Goal: Information Seeking & Learning: Learn about a topic

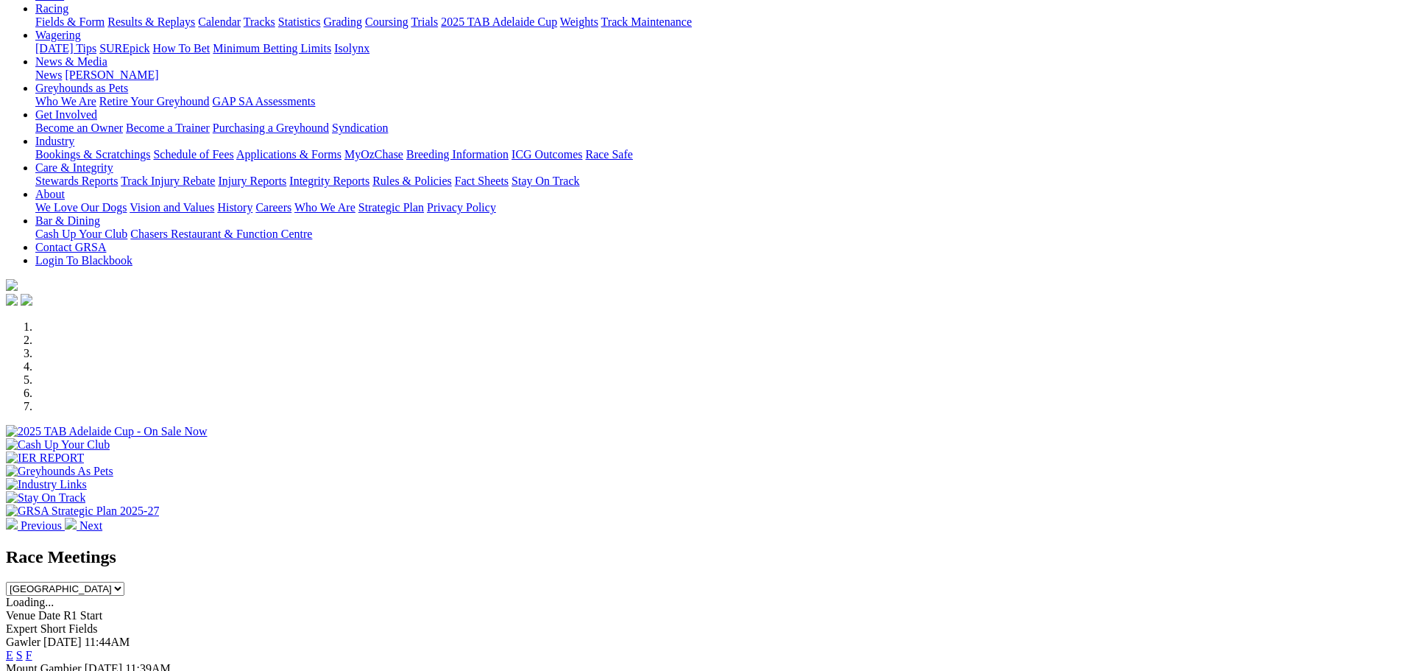
scroll to position [147, 0]
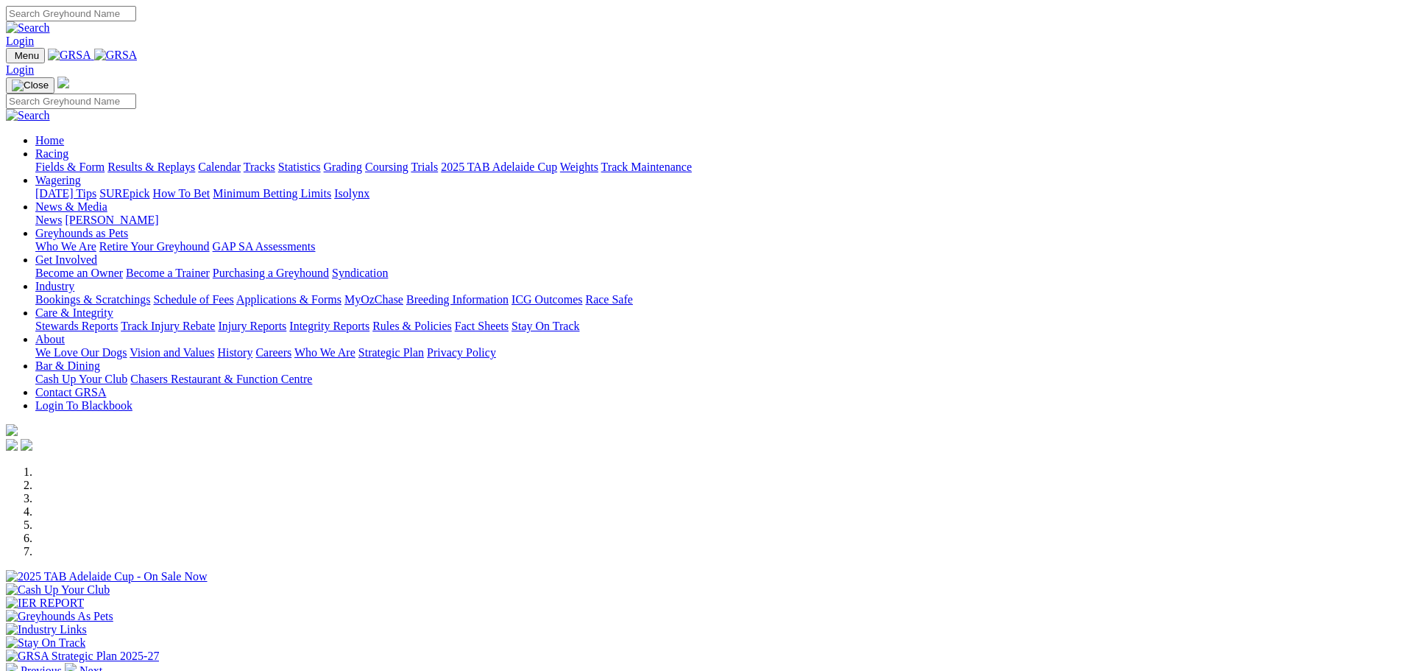
scroll to position [294, 0]
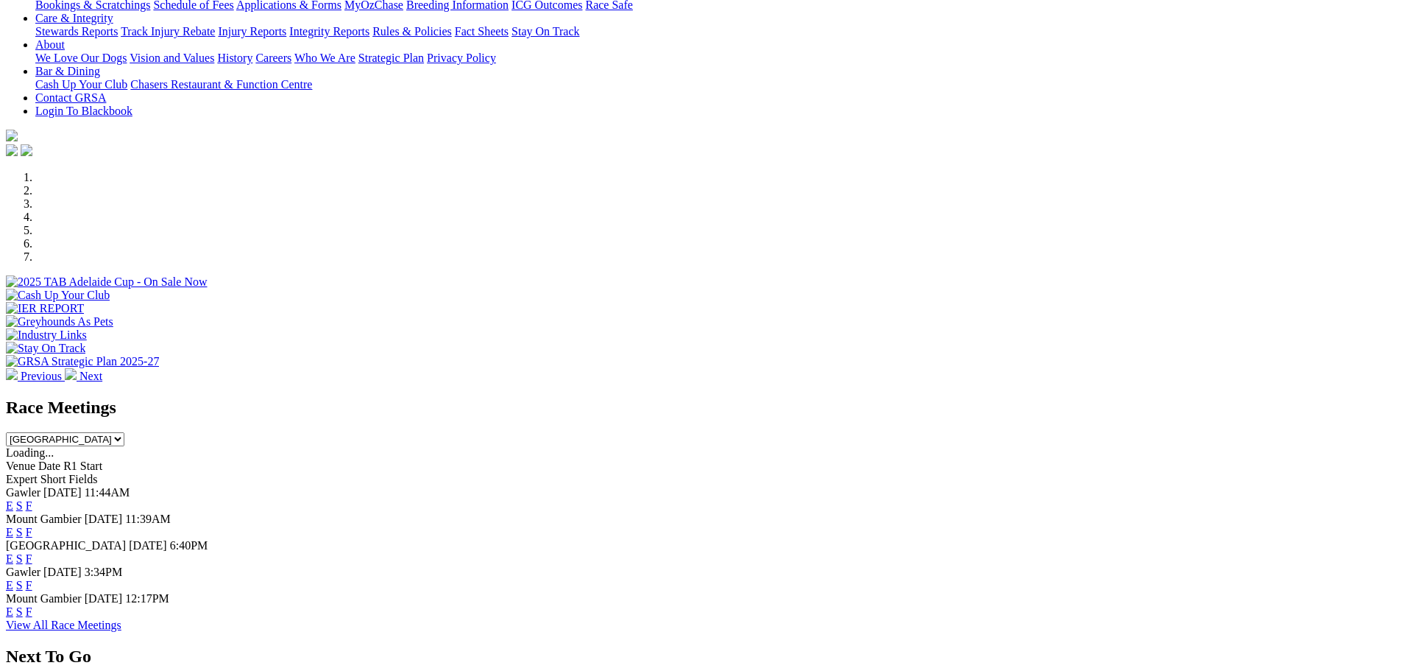
click at [32, 552] on link "F" at bounding box center [29, 558] width 7 height 13
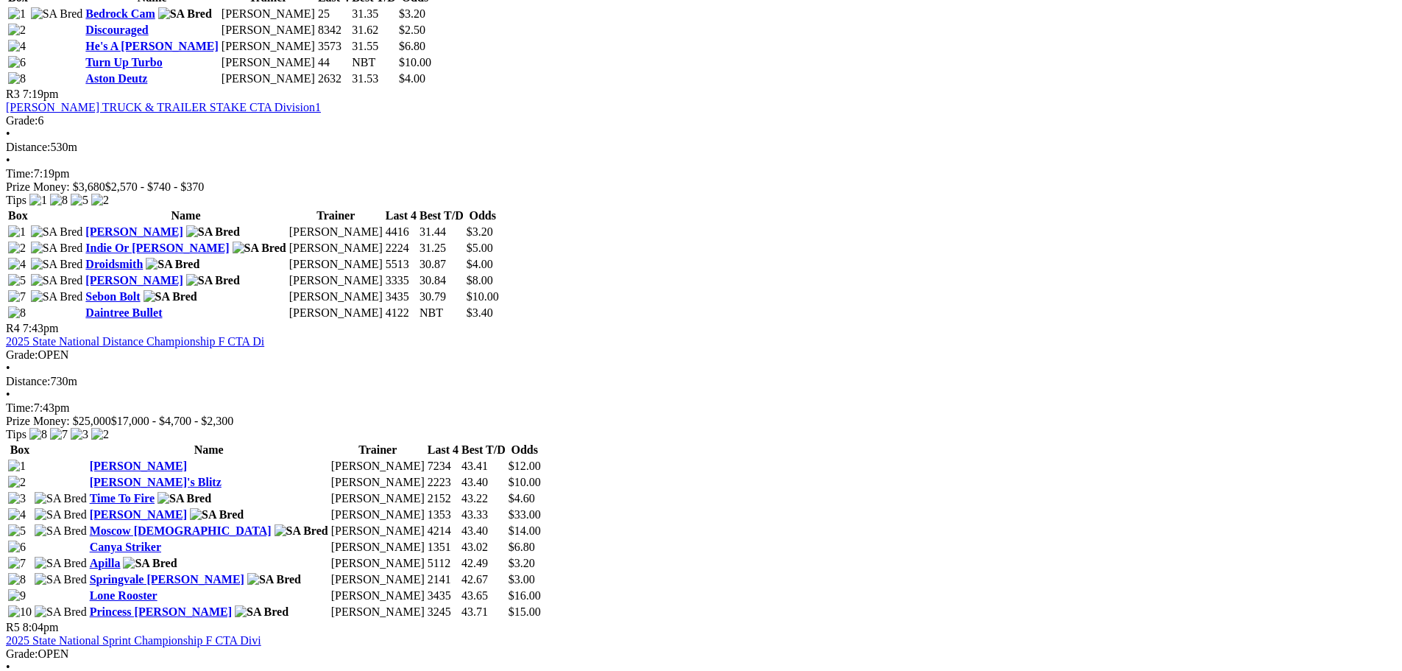
scroll to position [1252, 0]
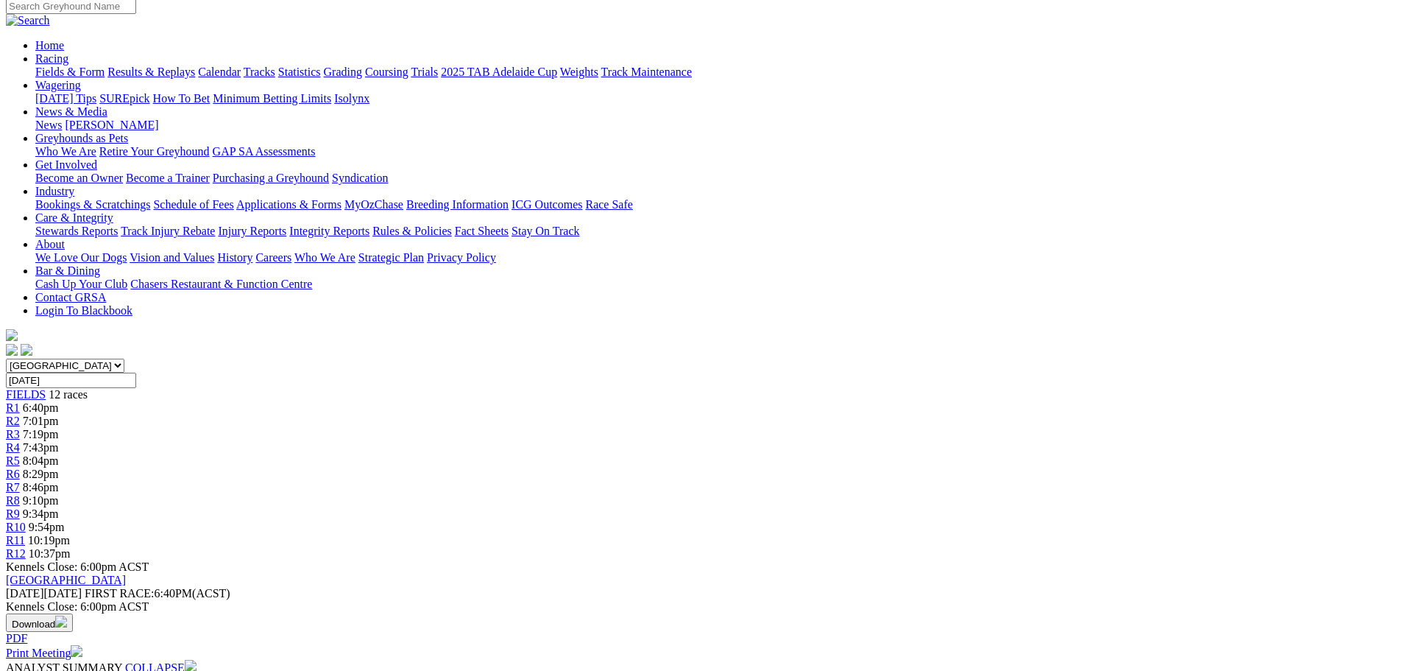
scroll to position [147, 0]
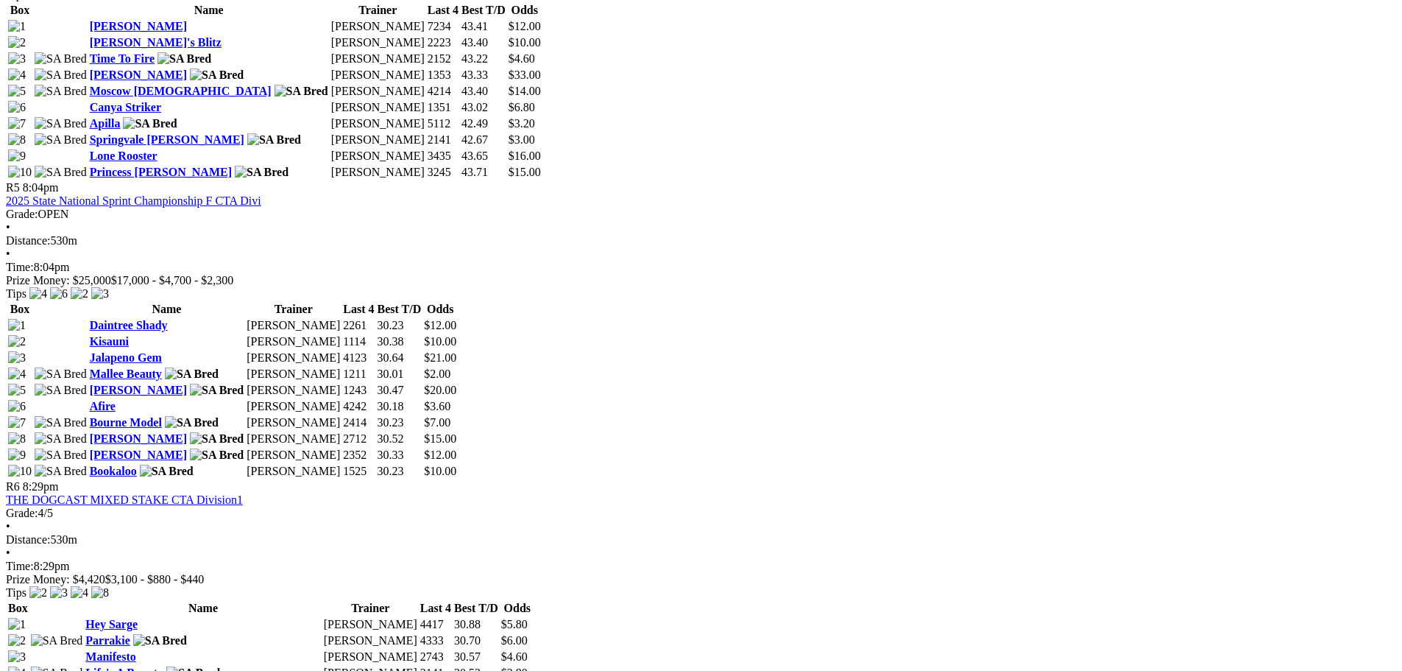
scroll to position [1620, 0]
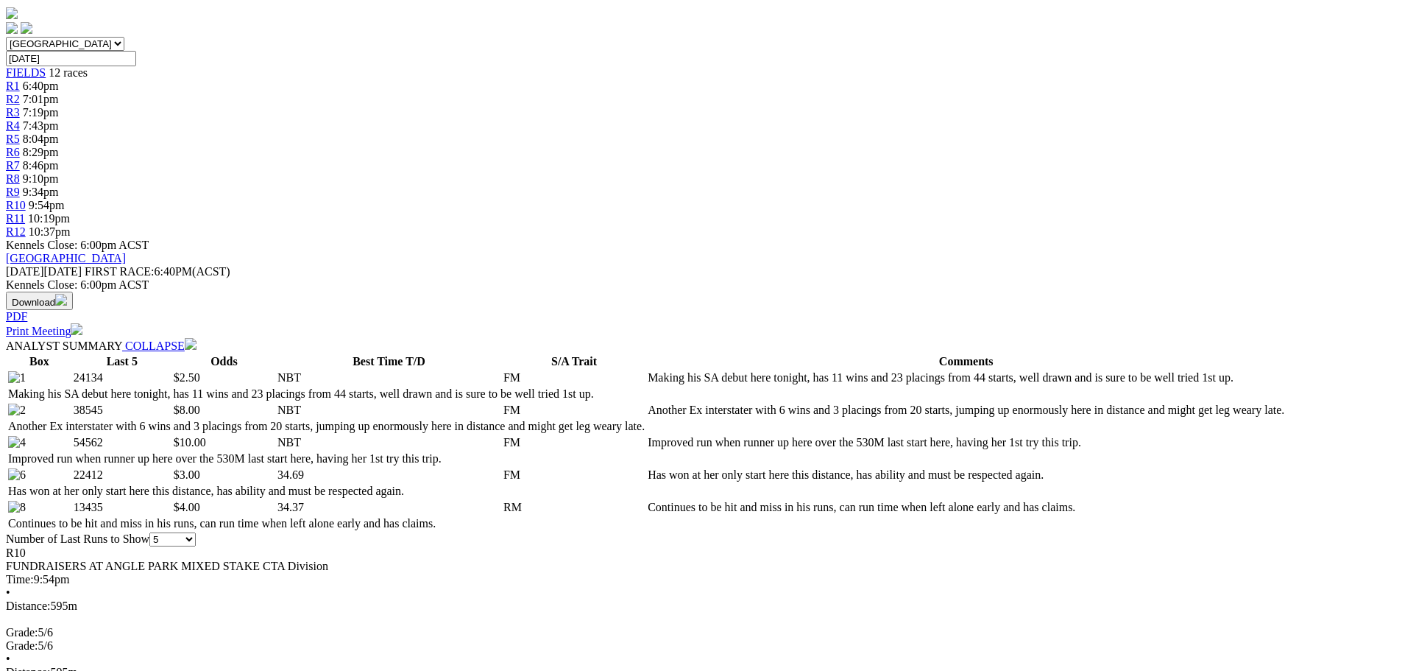
scroll to position [589, 0]
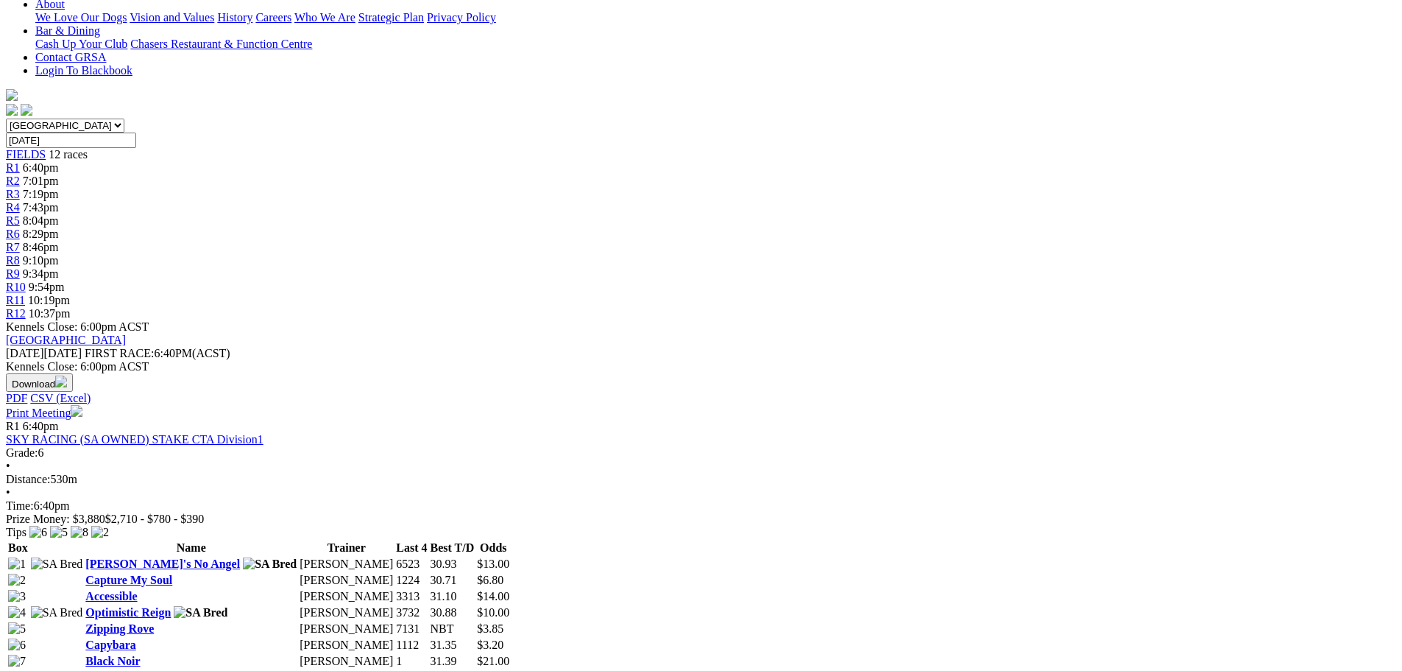
scroll to position [442, 0]
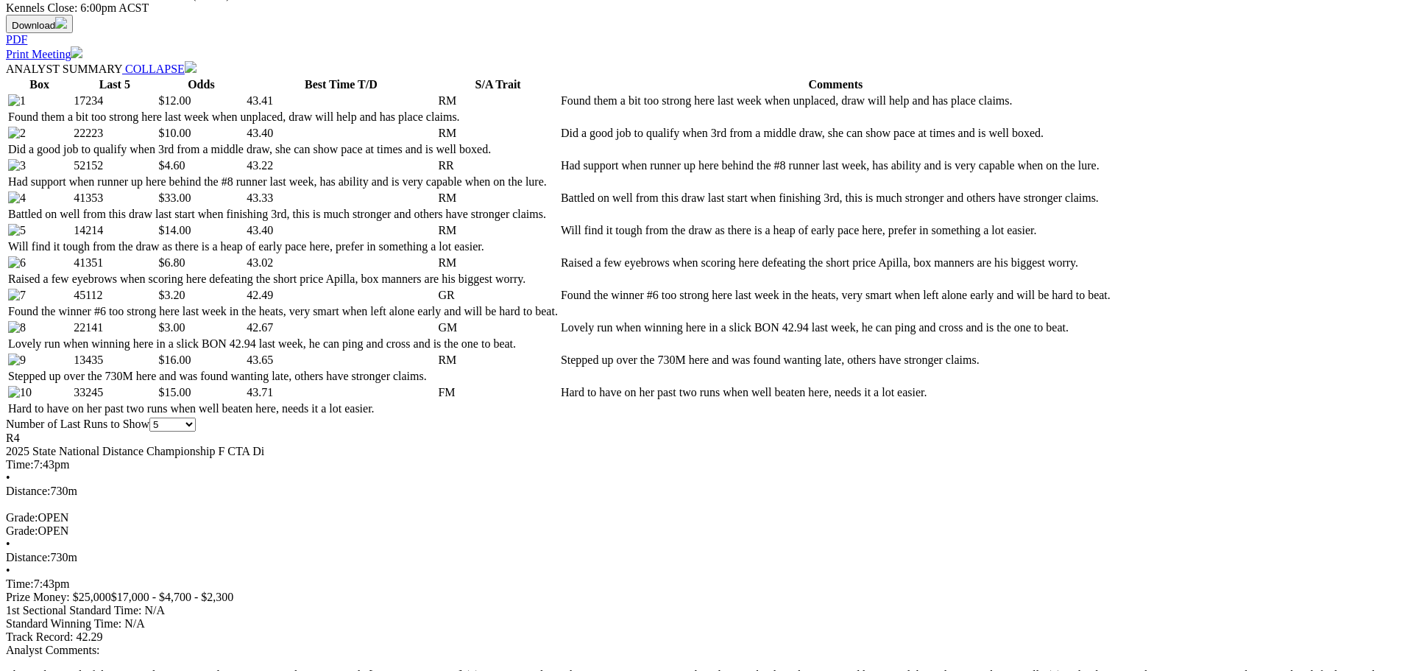
scroll to position [589, 0]
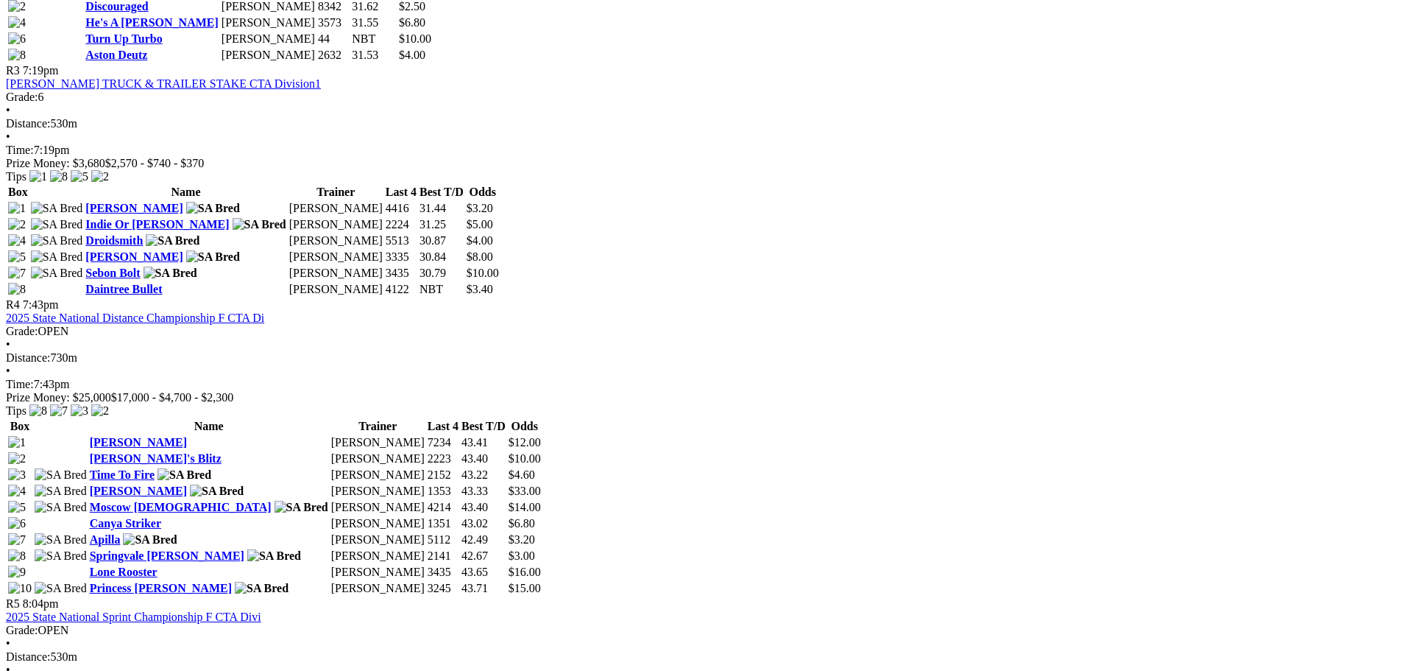
scroll to position [1178, 0]
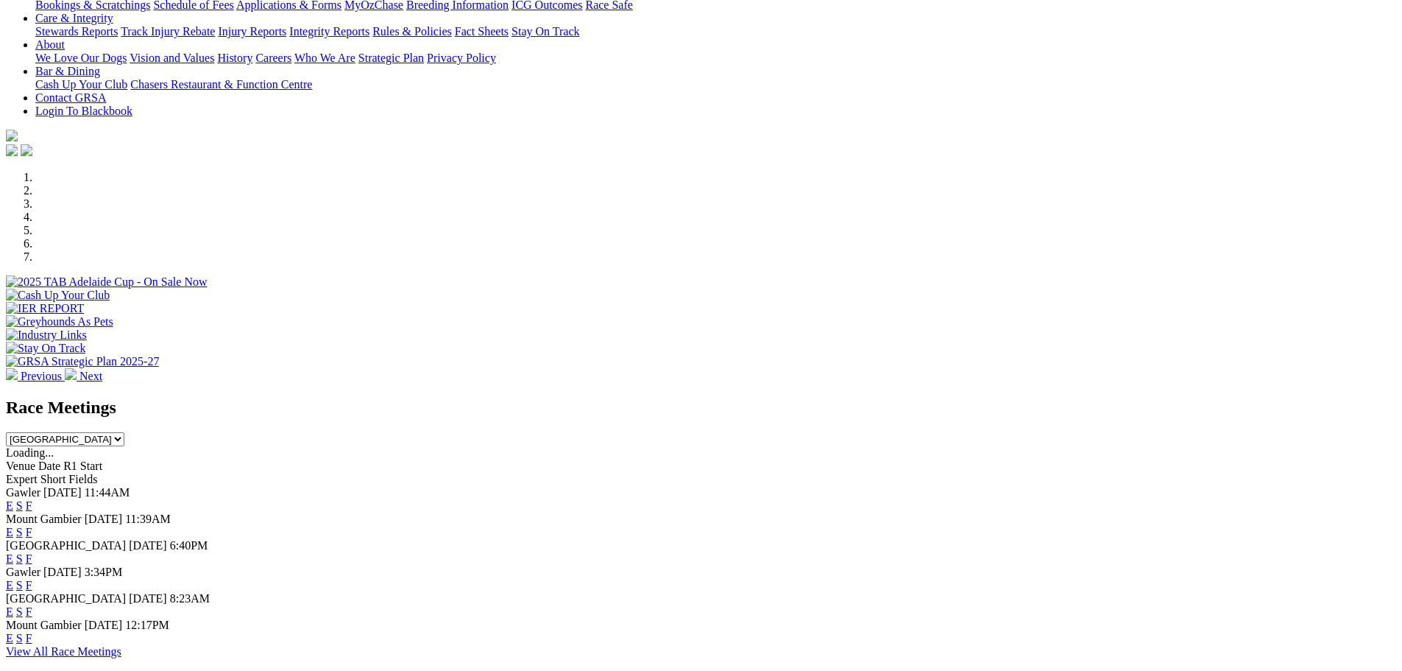
scroll to position [442, 0]
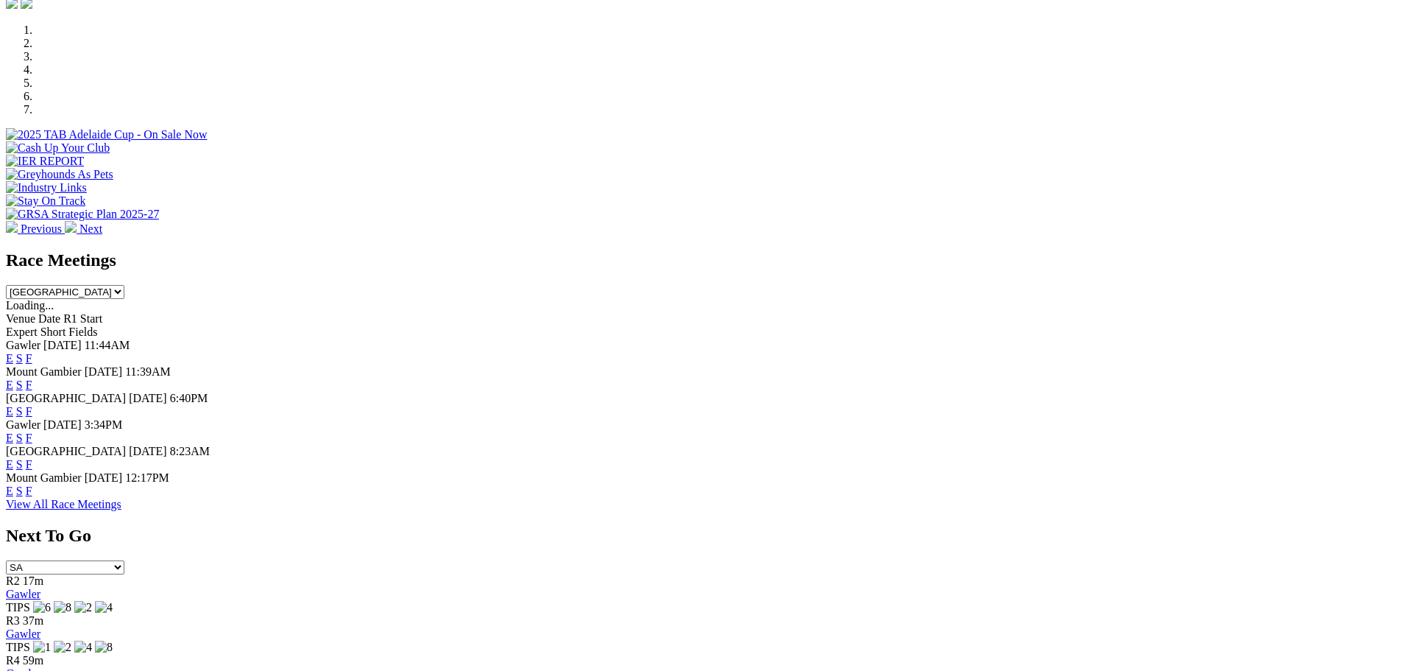
click at [32, 458] on link "F" at bounding box center [29, 464] width 7 height 13
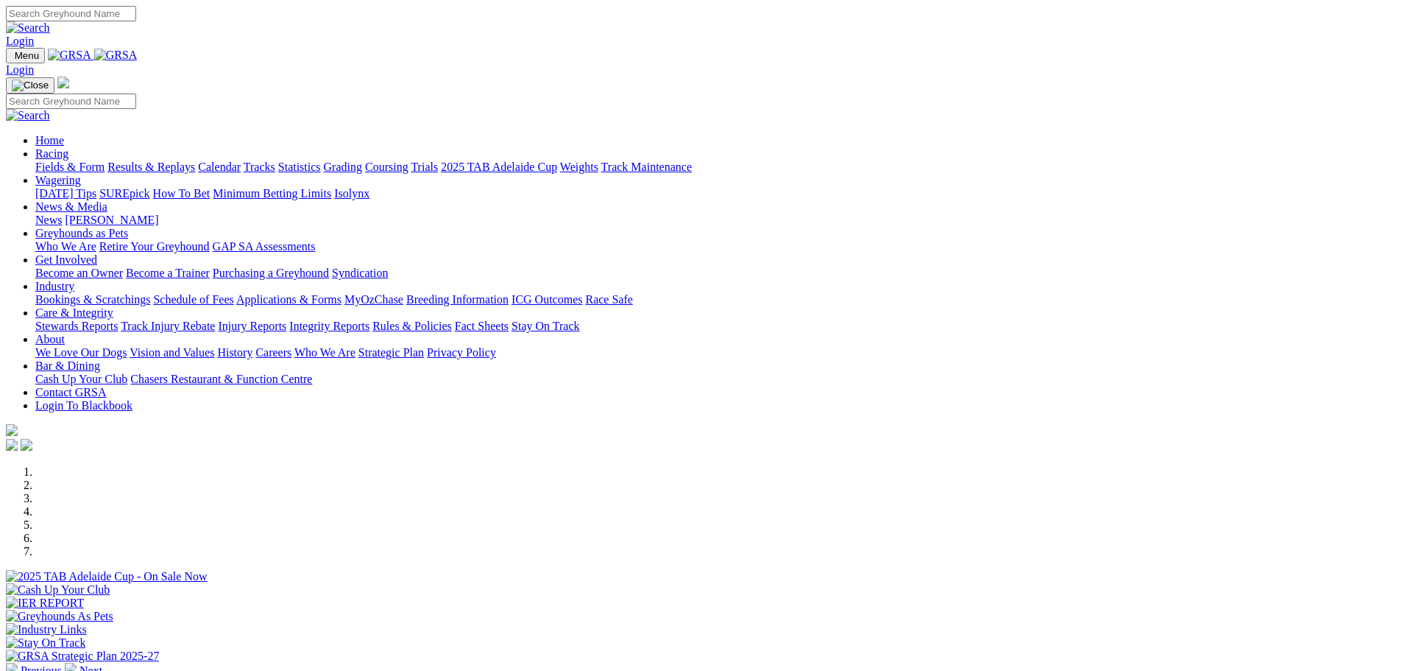
scroll to position [442, 0]
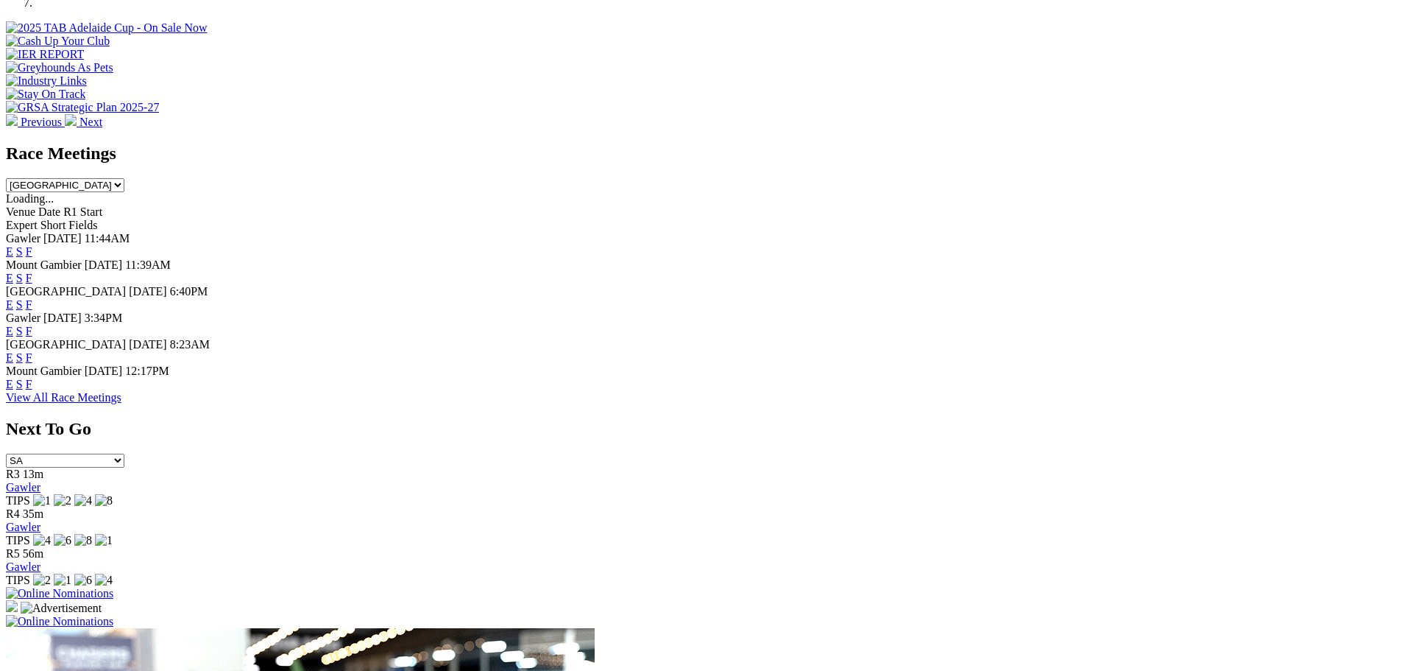
scroll to position [589, 0]
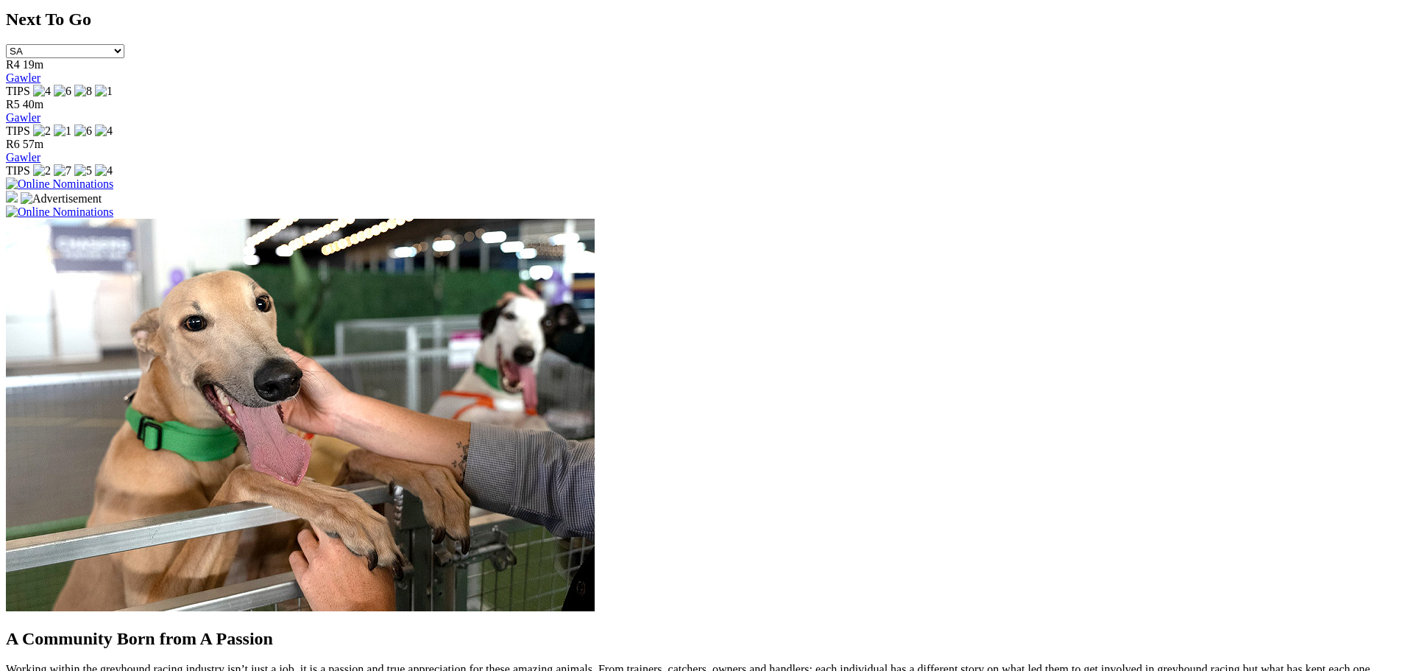
scroll to position [1104, 0]
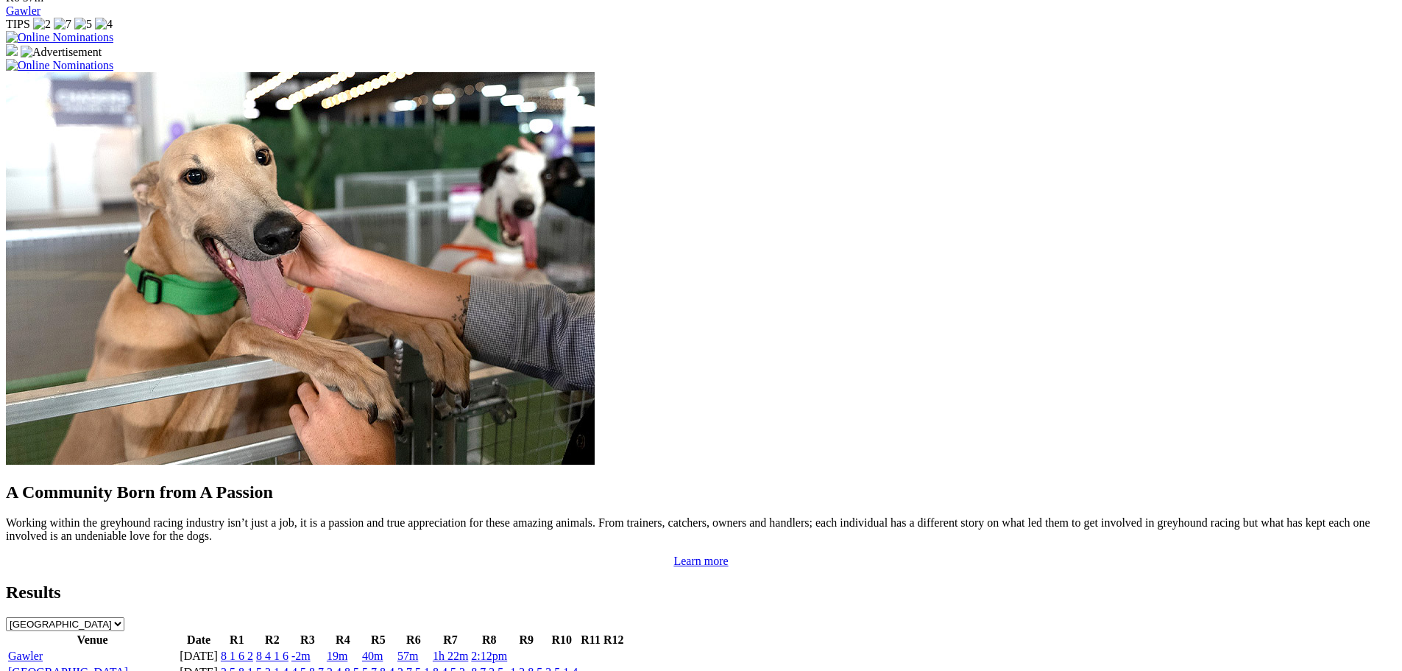
click at [253, 649] on link "8 1 6 2" at bounding box center [237, 655] width 32 height 13
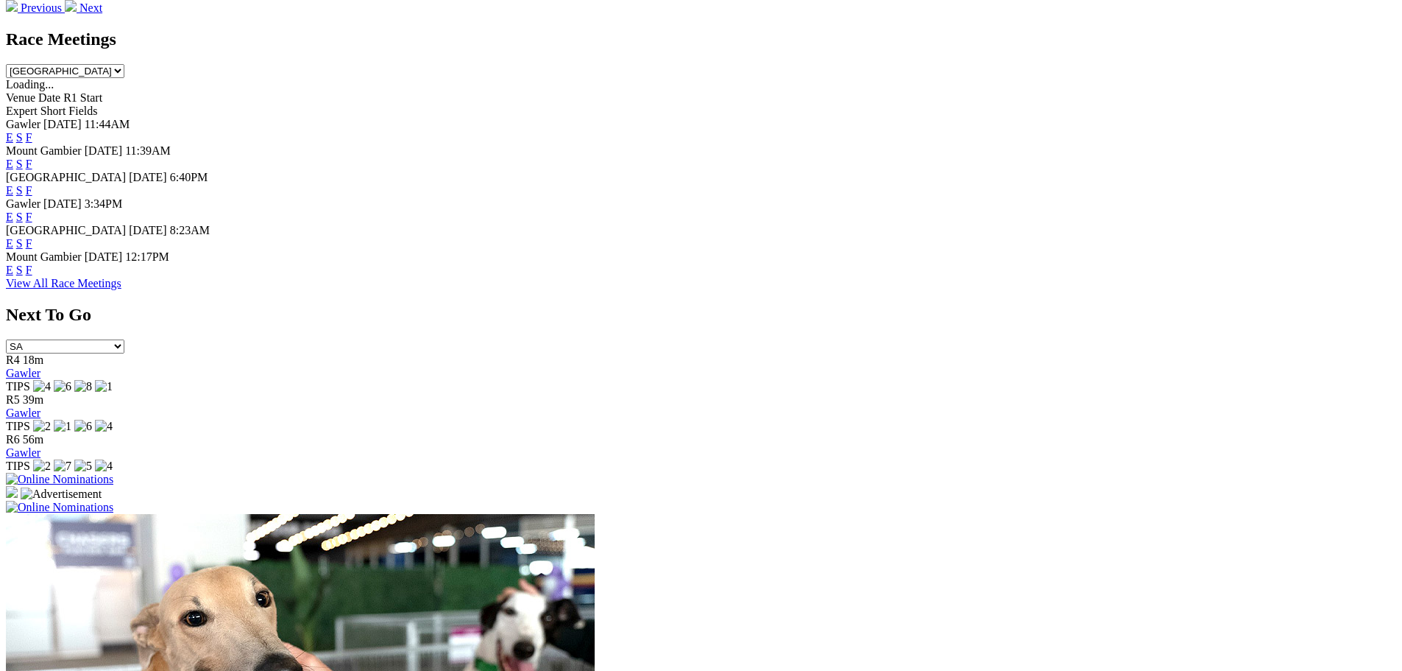
scroll to position [957, 0]
